Goal: Task Accomplishment & Management: Use online tool/utility

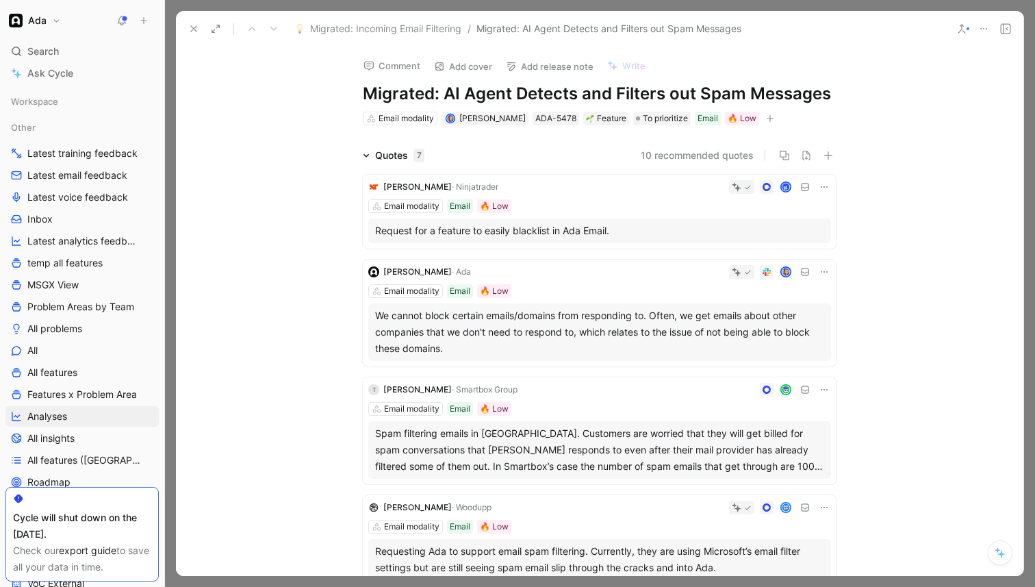
click at [193, 31] on icon at bounding box center [193, 28] width 11 height 11
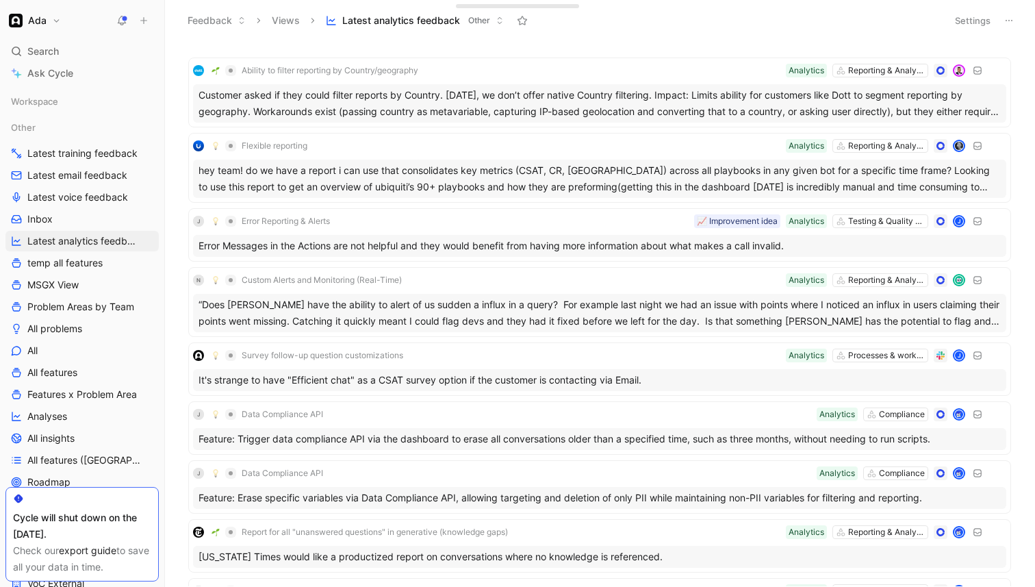
click at [985, 17] on button "Settings" at bounding box center [973, 20] width 48 height 19
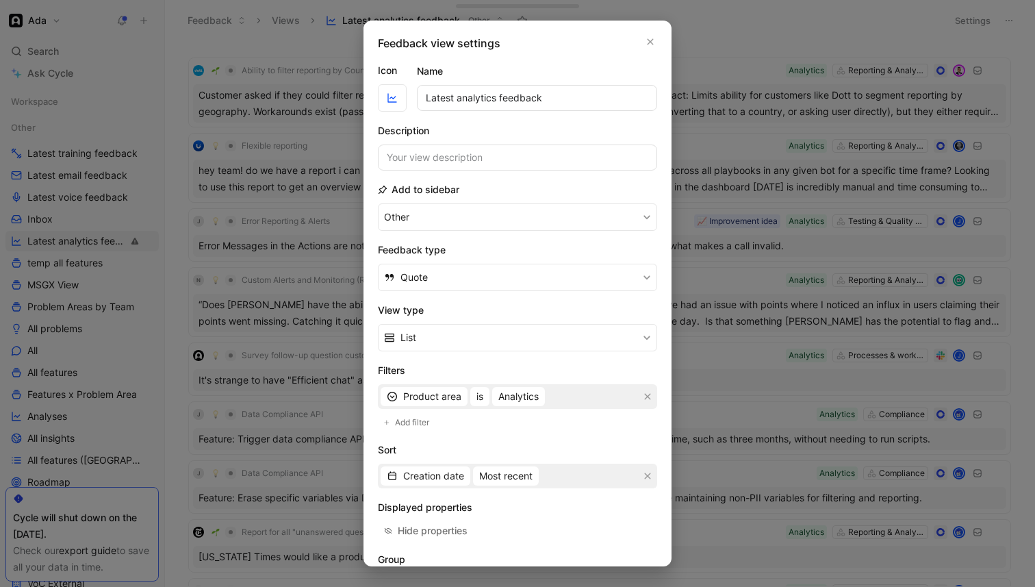
click at [768, 131] on div at bounding box center [517, 293] width 1035 height 587
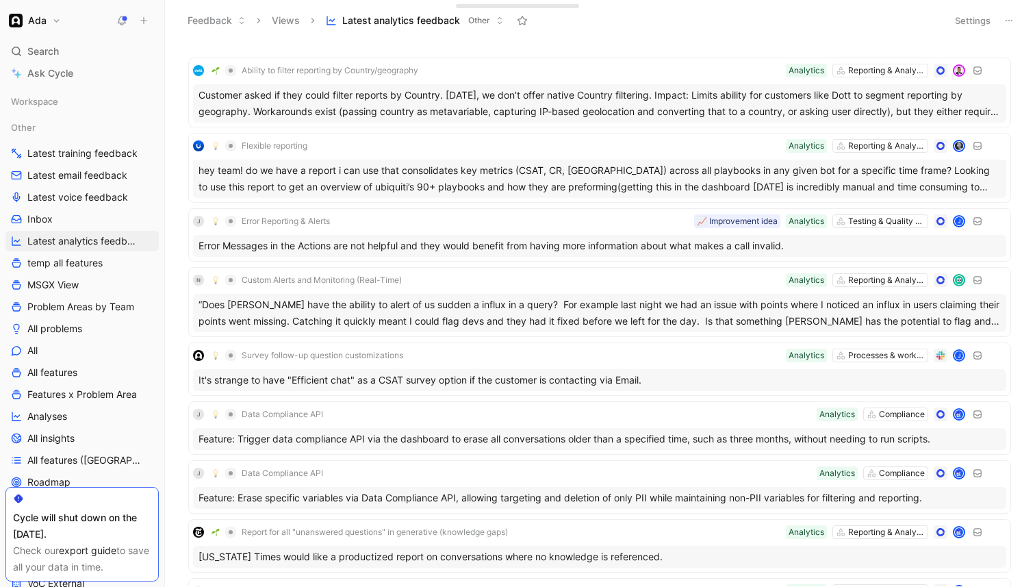
click at [1009, 27] on button at bounding box center [1009, 20] width 19 height 19
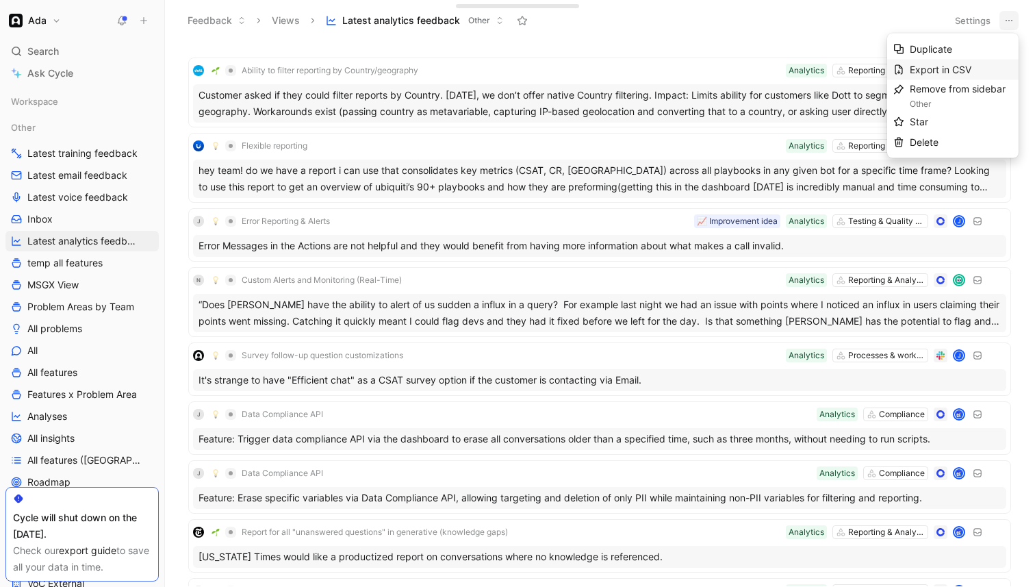
click at [954, 71] on span "Export in CSV" at bounding box center [941, 70] width 62 height 12
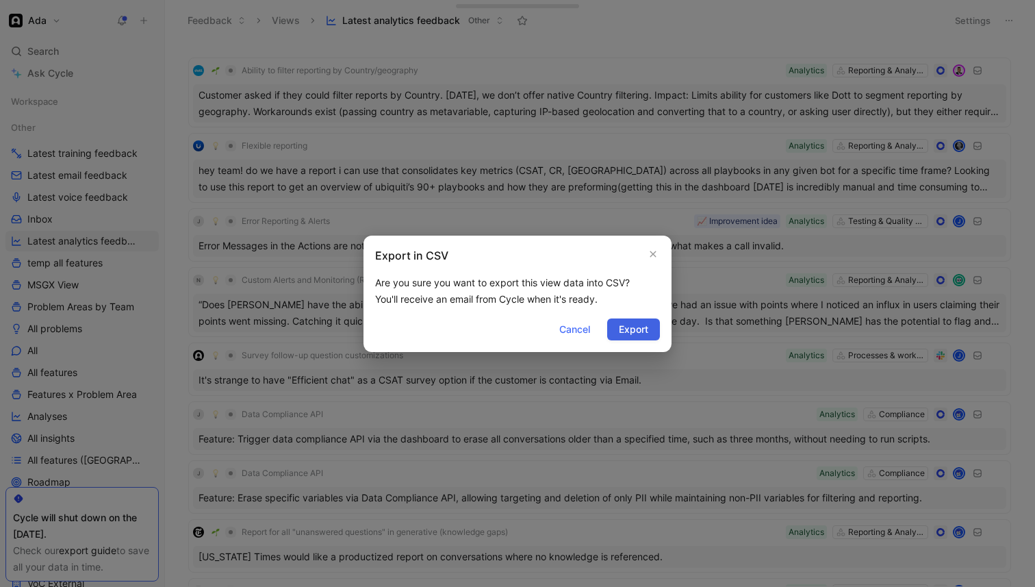
click at [635, 325] on span "Export" at bounding box center [633, 329] width 29 height 16
